Goal: Browse casually

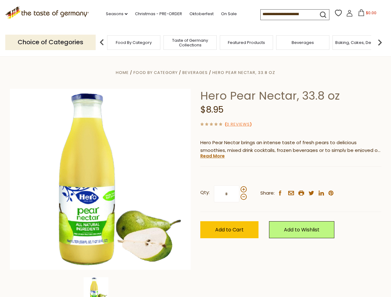
click at [195, 149] on div "Home Food By Category [GEOGRAPHIC_DATA] Hero Pear Nectar, 33.8 oz Hero Pear Nec…" at bounding box center [195, 188] width 381 height 238
click at [114, 14] on link "Seasons dropdown_arrow" at bounding box center [117, 14] width 22 height 7
click at [287, 14] on input at bounding box center [287, 14] width 52 height 9
click at [366, 15] on span "$0.00" at bounding box center [371, 12] width 11 height 5
click at [106, 42] on div "All Seasons Recipes Game Day [DATE] [DATE] [DATE][PERSON_NAME] [DATE] Springfes…" at bounding box center [141, 145] width 70 height 262
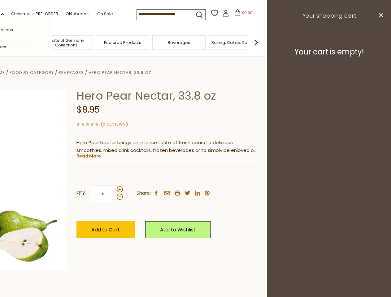
click at [380, 42] on footer "Your cart is empty!" at bounding box center [329, 52] width 124 height 40
click at [195, 177] on div "Qty: * Share: facebook email printer twitter linkedin pinterest" at bounding box center [166, 194] width 181 height 36
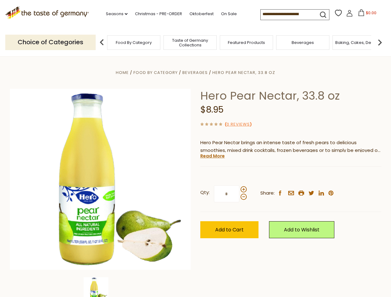
click at [100, 287] on div "Home Food By Category [GEOGRAPHIC_DATA] Hero Pear Nectar, 33.8 oz Hero Pear Nec…" at bounding box center [195, 188] width 381 height 238
click at [100, 287] on img at bounding box center [96, 289] width 25 height 25
click at [212, 156] on link "Read More" at bounding box center [212, 156] width 24 height 6
